Goal: Find specific page/section: Find specific page/section

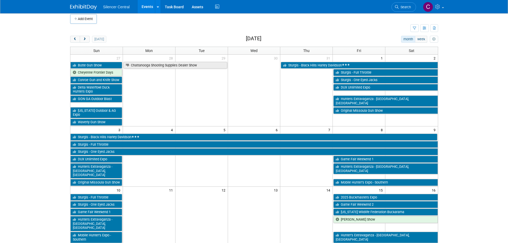
scroll to position [160, 0]
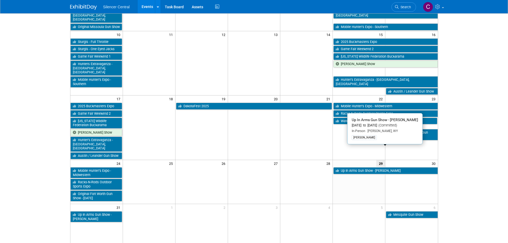
click at [352, 167] on link "Up In Arms Gun Show - [PERSON_NAME]" at bounding box center [385, 170] width 104 height 7
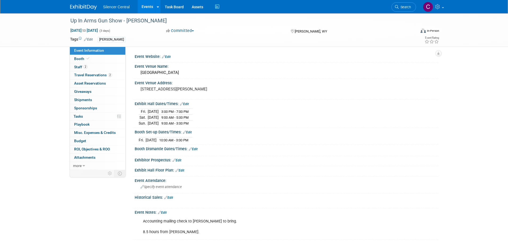
click at [79, 7] on img at bounding box center [83, 7] width 27 height 5
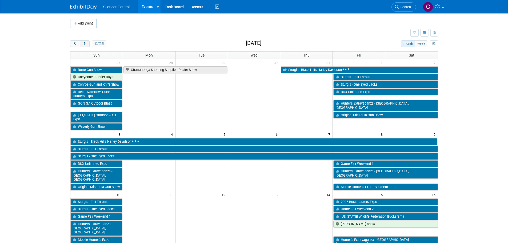
click at [84, 45] on span "next" at bounding box center [85, 43] width 4 height 3
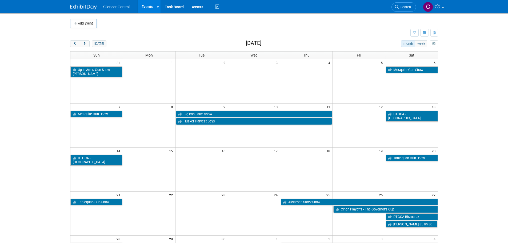
drag, startPoint x: 222, startPoint y: 86, endPoint x: 284, endPoint y: 60, distance: 67.0
click at [284, 60] on td "4" at bounding box center [306, 62] width 52 height 7
click at [75, 46] on button "prev" at bounding box center [75, 43] width 10 height 7
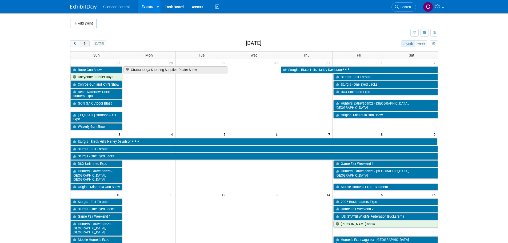
click at [86, 44] on span "next" at bounding box center [85, 43] width 4 height 3
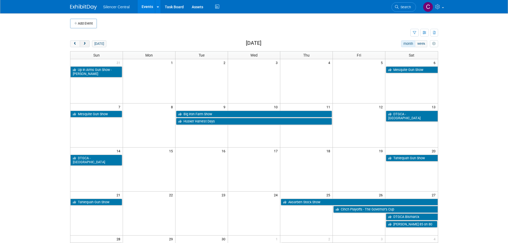
click at [88, 43] on button "next" at bounding box center [85, 43] width 10 height 7
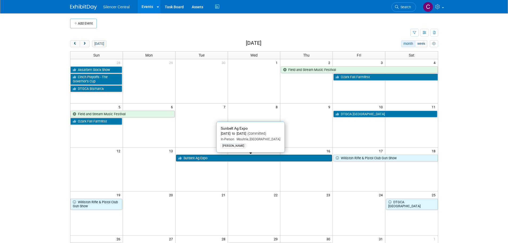
click at [217, 156] on link "Sunbelt Ag Expo" at bounding box center [254, 158] width 156 height 7
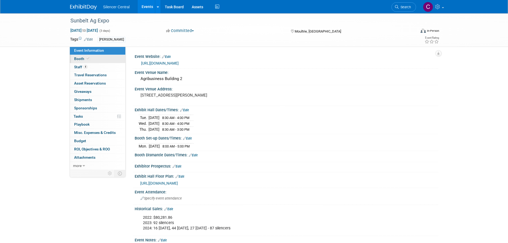
click at [91, 56] on link "Booth" at bounding box center [97, 59] width 55 height 8
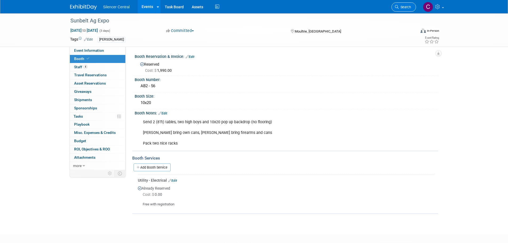
click at [400, 9] on link "Search" at bounding box center [403, 6] width 25 height 9
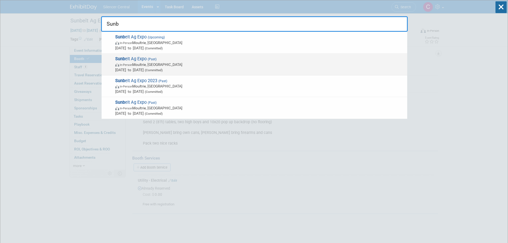
type input "Sunb"
click at [219, 68] on span "Oct 15, 2024 to Oct 17, 2024 (Committed)" at bounding box center [259, 69] width 289 height 5
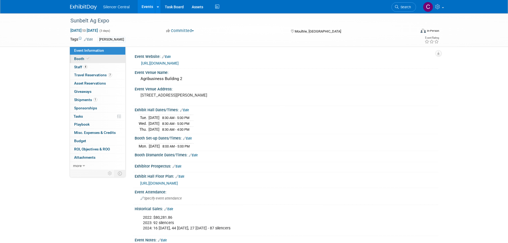
click at [97, 57] on link "Booth" at bounding box center [97, 59] width 55 height 8
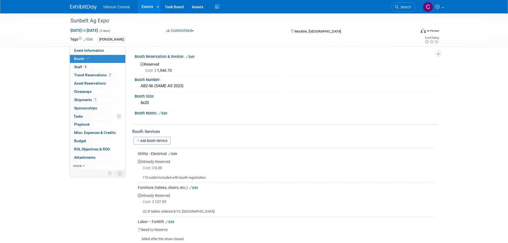
click at [76, 8] on img at bounding box center [83, 7] width 27 height 5
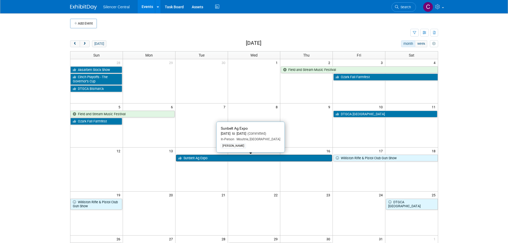
click at [206, 159] on link "Sunbelt Ag Expo" at bounding box center [254, 158] width 156 height 7
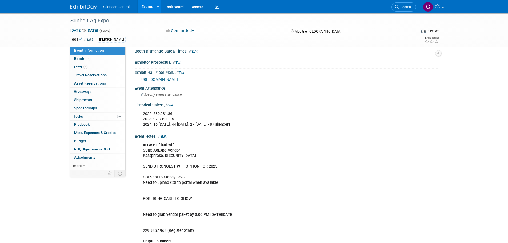
scroll to position [53, 0]
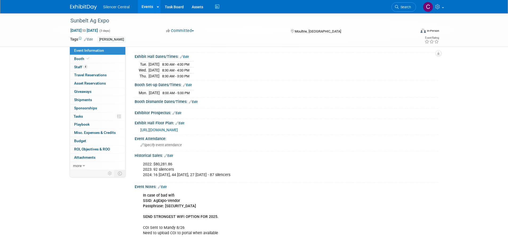
click at [79, 5] on img at bounding box center [83, 7] width 27 height 5
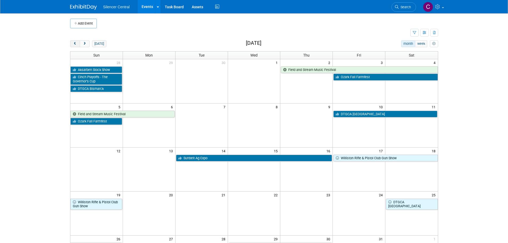
click at [70, 44] on button "prev" at bounding box center [75, 43] width 10 height 7
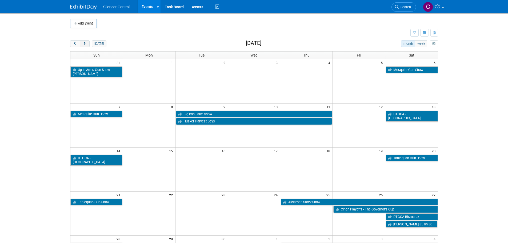
click at [85, 44] on span "next" at bounding box center [85, 43] width 4 height 3
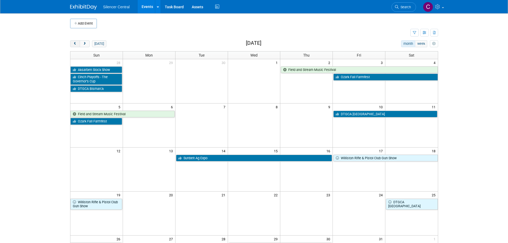
click at [74, 44] on span "prev" at bounding box center [75, 43] width 4 height 3
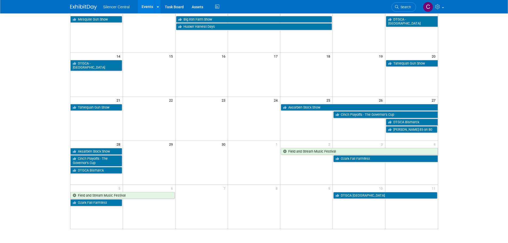
scroll to position [107, 0]
